Goal: Transaction & Acquisition: Purchase product/service

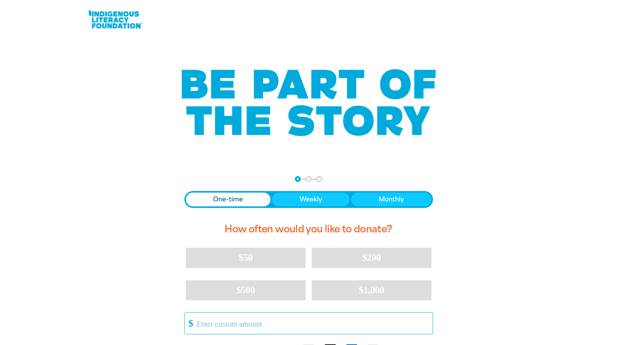
click at [210, 317] on input "Other Amount" at bounding box center [311, 322] width 241 height 21
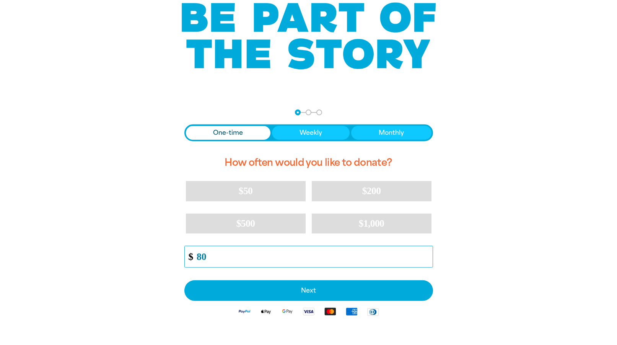
scroll to position [78, 0]
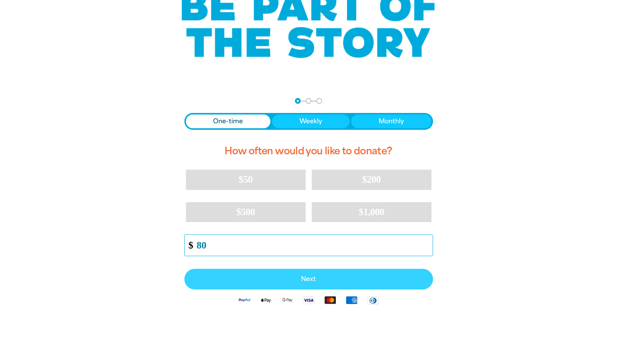
type input "80"
click at [306, 281] on span "Next" at bounding box center [309, 279] width 232 height 6
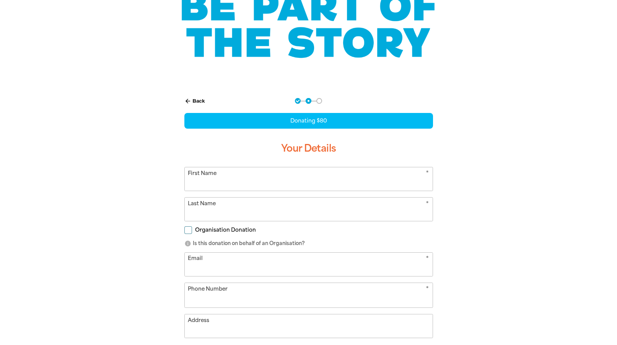
select select "AU"
click at [233, 184] on input "First Name" at bounding box center [309, 178] width 248 height 23
click at [233, 182] on input "First Name" at bounding box center [309, 178] width 248 height 23
type input "[PERSON_NAME]"
type input "Young"
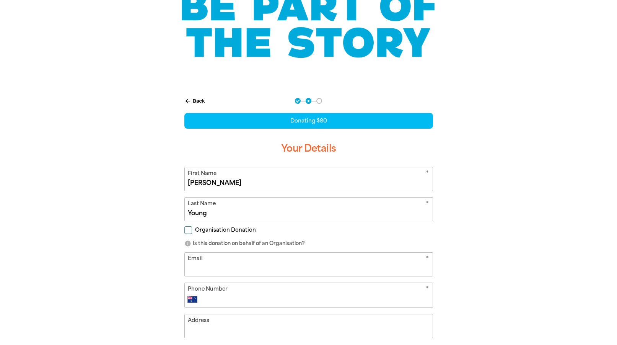
type input "[EMAIL_ADDRESS][DOMAIN_NAME]"
type input "[PHONE_NUMBER]"
type input "[STREET_ADDRESS]"
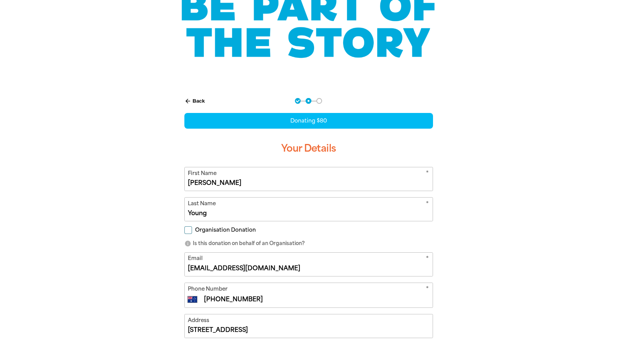
type input "[PHONE_NUMBER]"
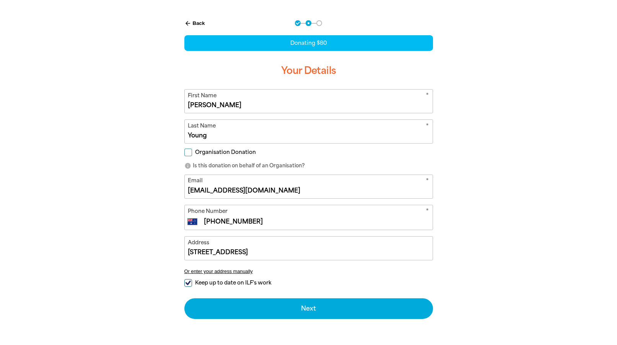
scroll to position [156, 0]
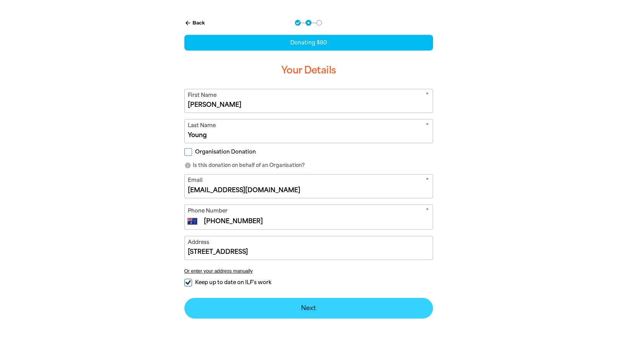
click at [271, 306] on button "Next chevron_right" at bounding box center [308, 308] width 249 height 21
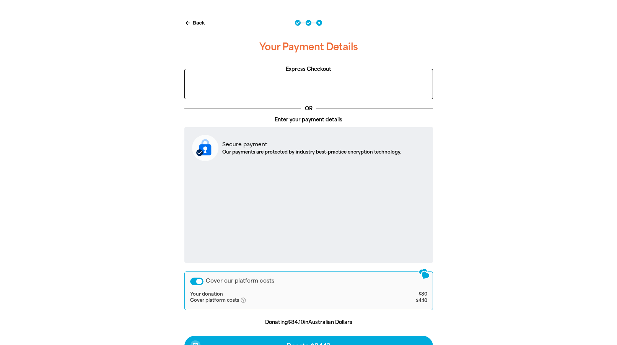
click at [199, 281] on div "Cover our platform costs" at bounding box center [196, 281] width 13 height 8
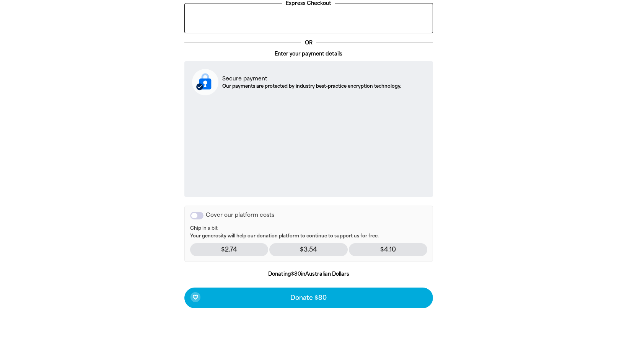
scroll to position [234, 0]
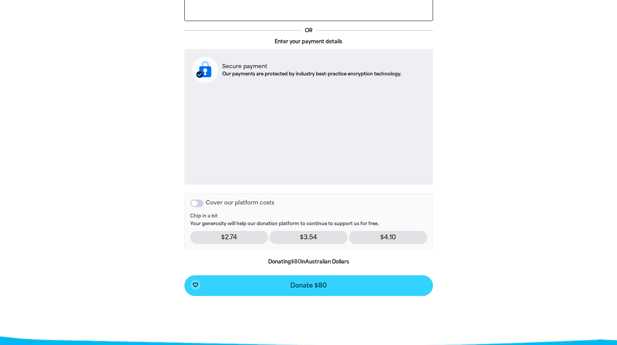
click at [288, 285] on button "favorite_border Donate $80" at bounding box center [308, 285] width 249 height 21
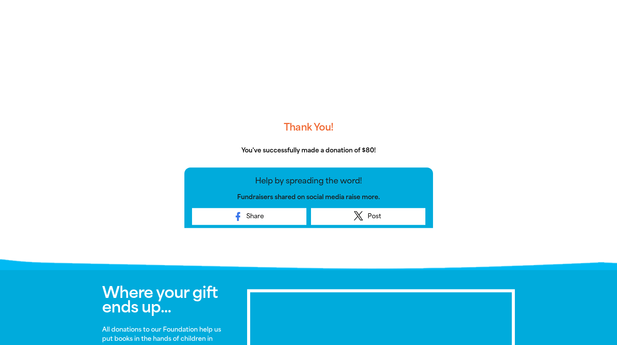
scroll to position [156, 0]
